Goal: Navigation & Orientation: Find specific page/section

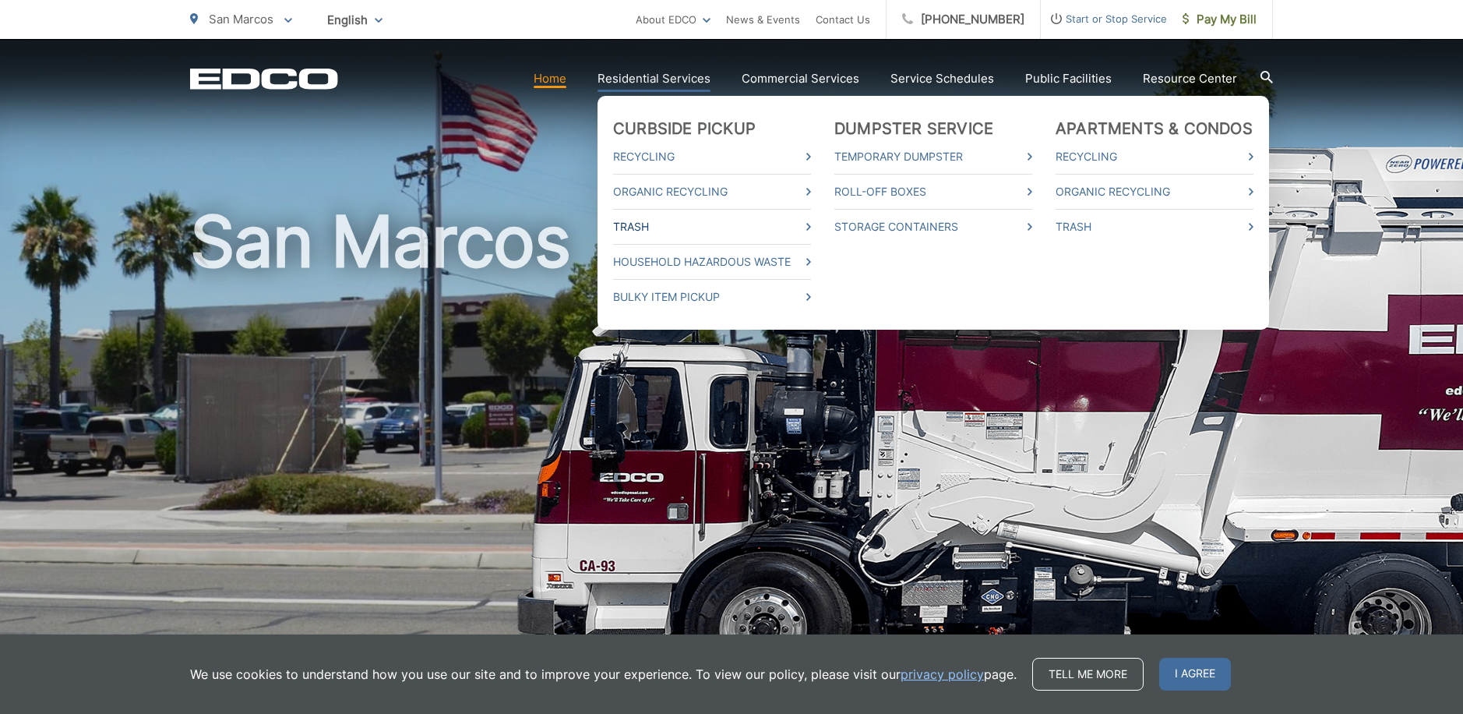
click at [642, 225] on link "Trash" at bounding box center [712, 226] width 198 height 19
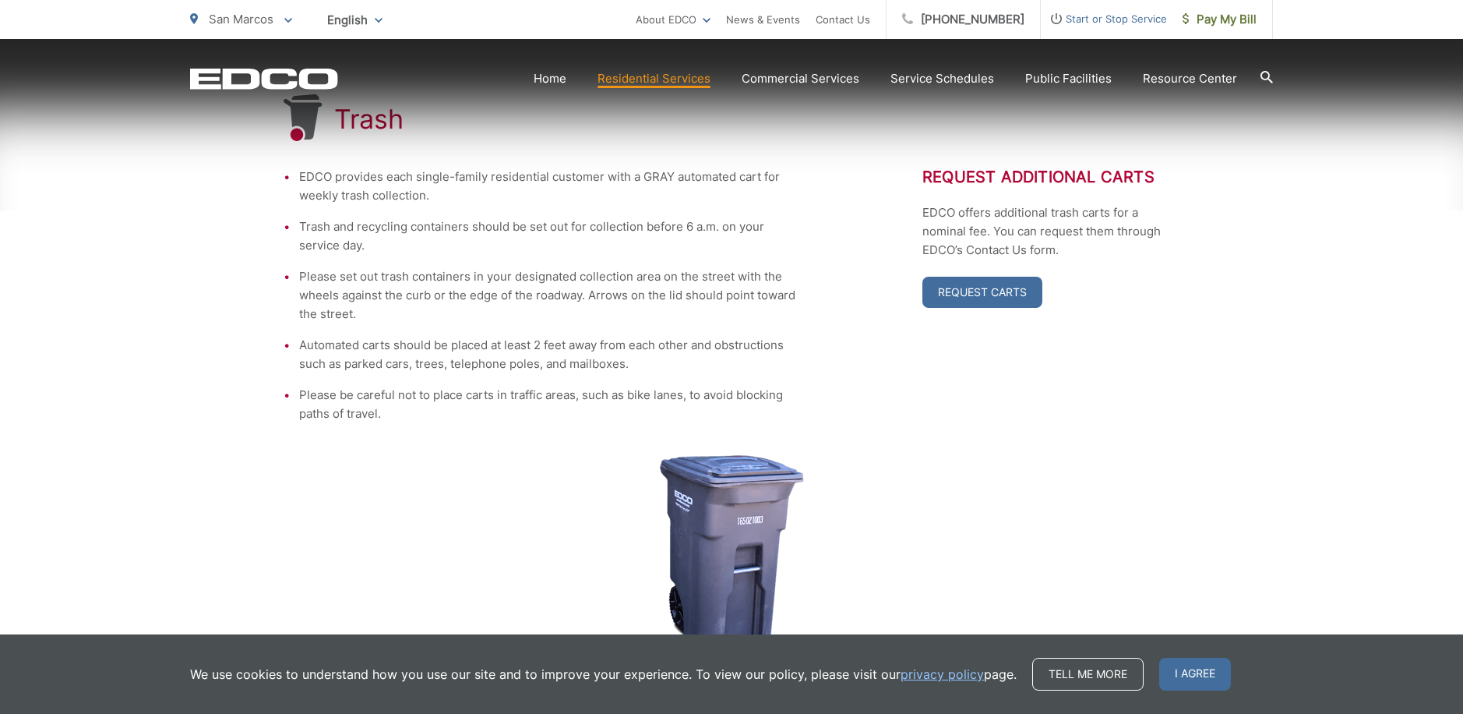
scroll to position [312, 0]
